Goal: Use online tool/utility

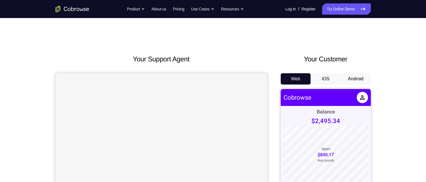
click at [347, 78] on button "Android" at bounding box center [356, 78] width 30 height 11
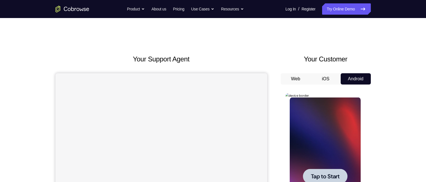
scroll to position [48, 0]
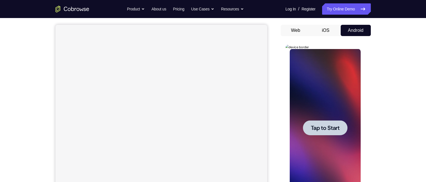
click at [321, 128] on span "Tap to Start" at bounding box center [325, 128] width 29 height 6
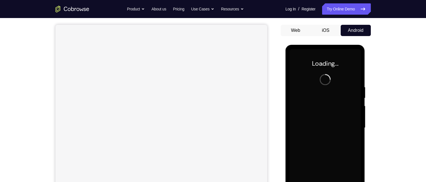
click at [321, 128] on div at bounding box center [325, 128] width 71 height 158
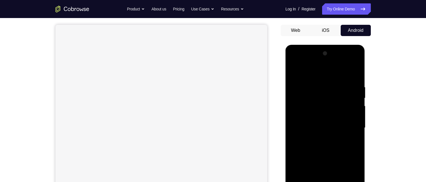
scroll to position [87, 0]
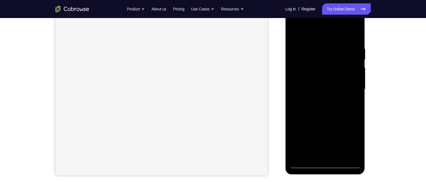
click at [322, 166] on div at bounding box center [325, 90] width 71 height 158
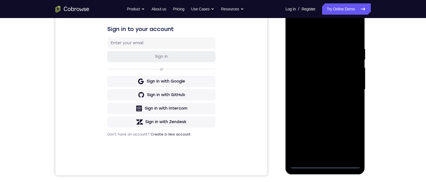
scroll to position [0, 0]
drag, startPoint x: 336, startPoint y: 121, endPoint x: 353, endPoint y: 9, distance: 113.9
click at [354, 7] on div at bounding box center [325, 90] width 80 height 168
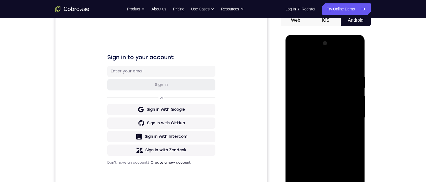
drag, startPoint x: 327, startPoint y: 119, endPoint x: 333, endPoint y: 91, distance: 28.5
click at [333, 91] on div at bounding box center [325, 118] width 71 height 158
click at [301, 109] on div at bounding box center [325, 118] width 71 height 158
click at [301, 108] on div at bounding box center [325, 118] width 71 height 158
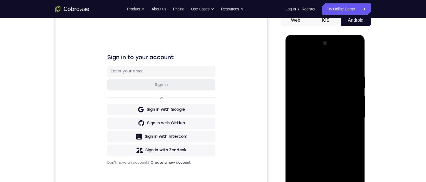
click at [333, 147] on div at bounding box center [325, 118] width 71 height 158
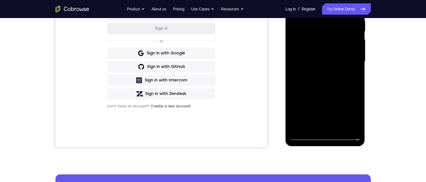
click at [335, 128] on div at bounding box center [325, 62] width 71 height 158
click at [334, 81] on div at bounding box center [325, 62] width 71 height 158
click at [321, 40] on div at bounding box center [325, 62] width 71 height 158
click at [318, 26] on div at bounding box center [325, 62] width 71 height 158
click at [321, 43] on div at bounding box center [325, 62] width 71 height 158
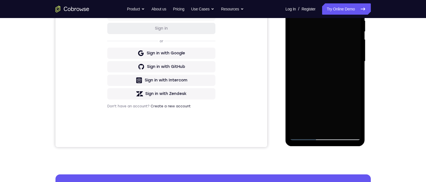
click at [352, 96] on div at bounding box center [325, 62] width 71 height 158
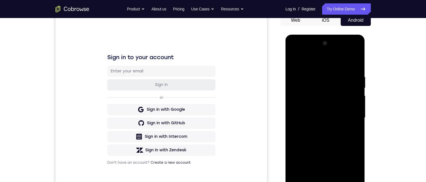
scroll to position [87, 0]
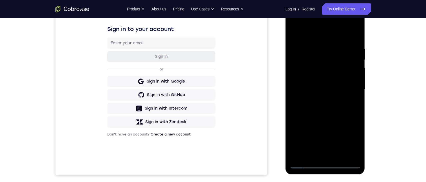
click at [301, 106] on div at bounding box center [325, 90] width 71 height 158
click at [301, 149] on div at bounding box center [325, 90] width 71 height 158
click at [301, 153] on div at bounding box center [325, 90] width 71 height 158
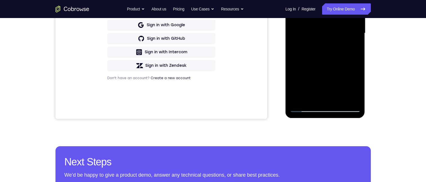
click at [326, 108] on div at bounding box center [325, 33] width 71 height 158
